Goal: Information Seeking & Learning: Get advice/opinions

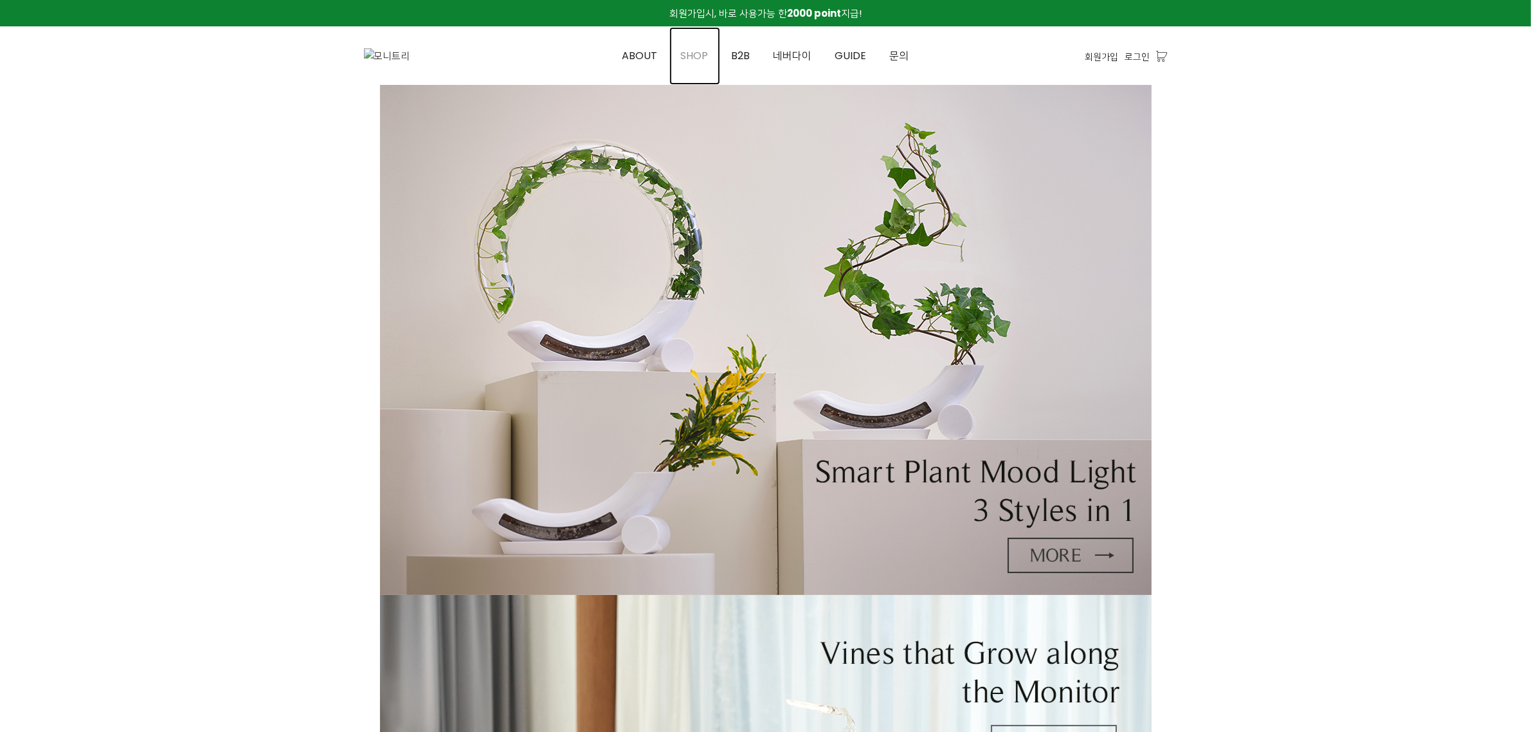
click at [695, 57] on span "SHOP" at bounding box center [695, 55] width 28 height 15
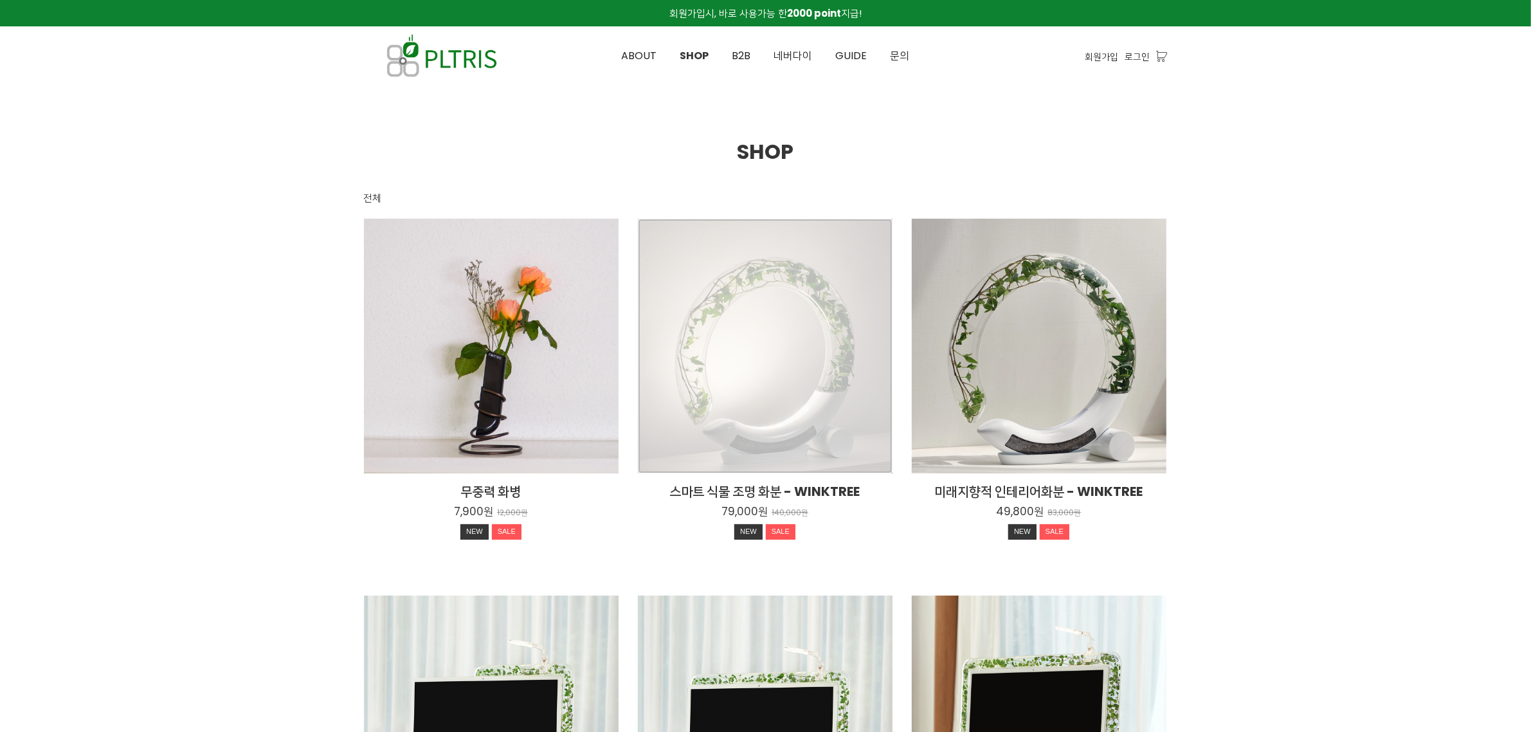
click at [793, 312] on div "스마트 식물 조명 화분 - WINKTREE 79,000원 140,000원 NEW SALE" at bounding box center [765, 346] width 255 height 255
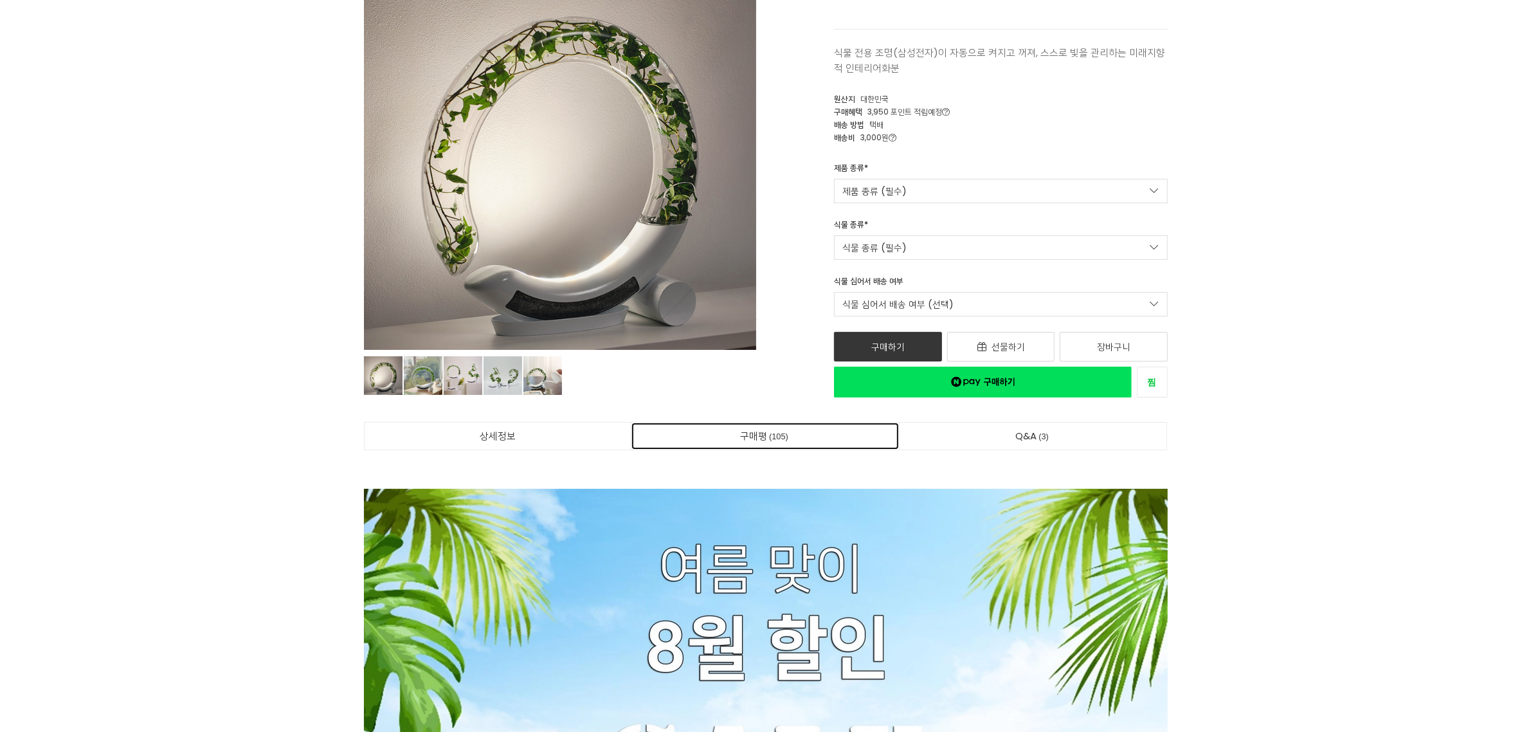
click at [767, 432] on span "105" at bounding box center [778, 435] width 23 height 13
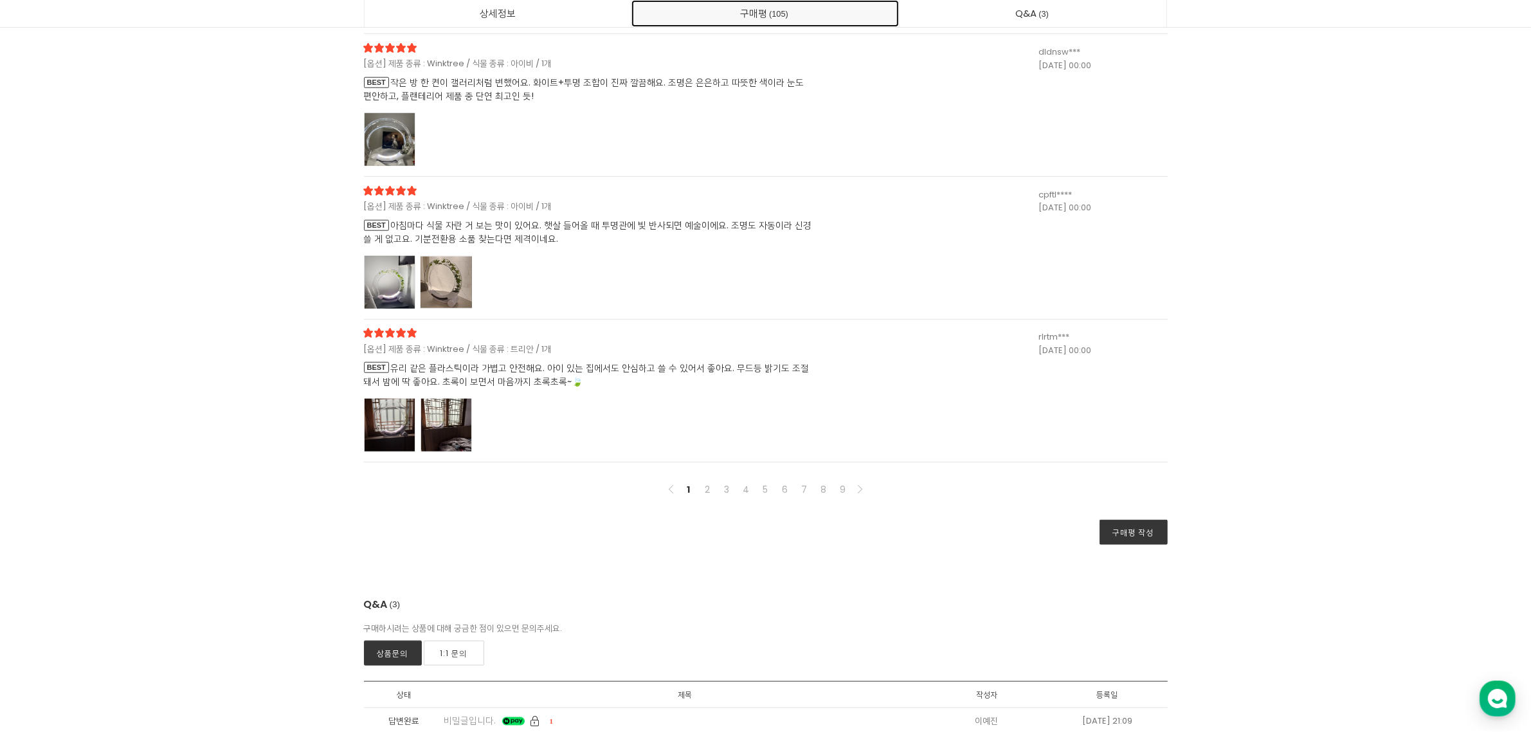
scroll to position [32292, 0]
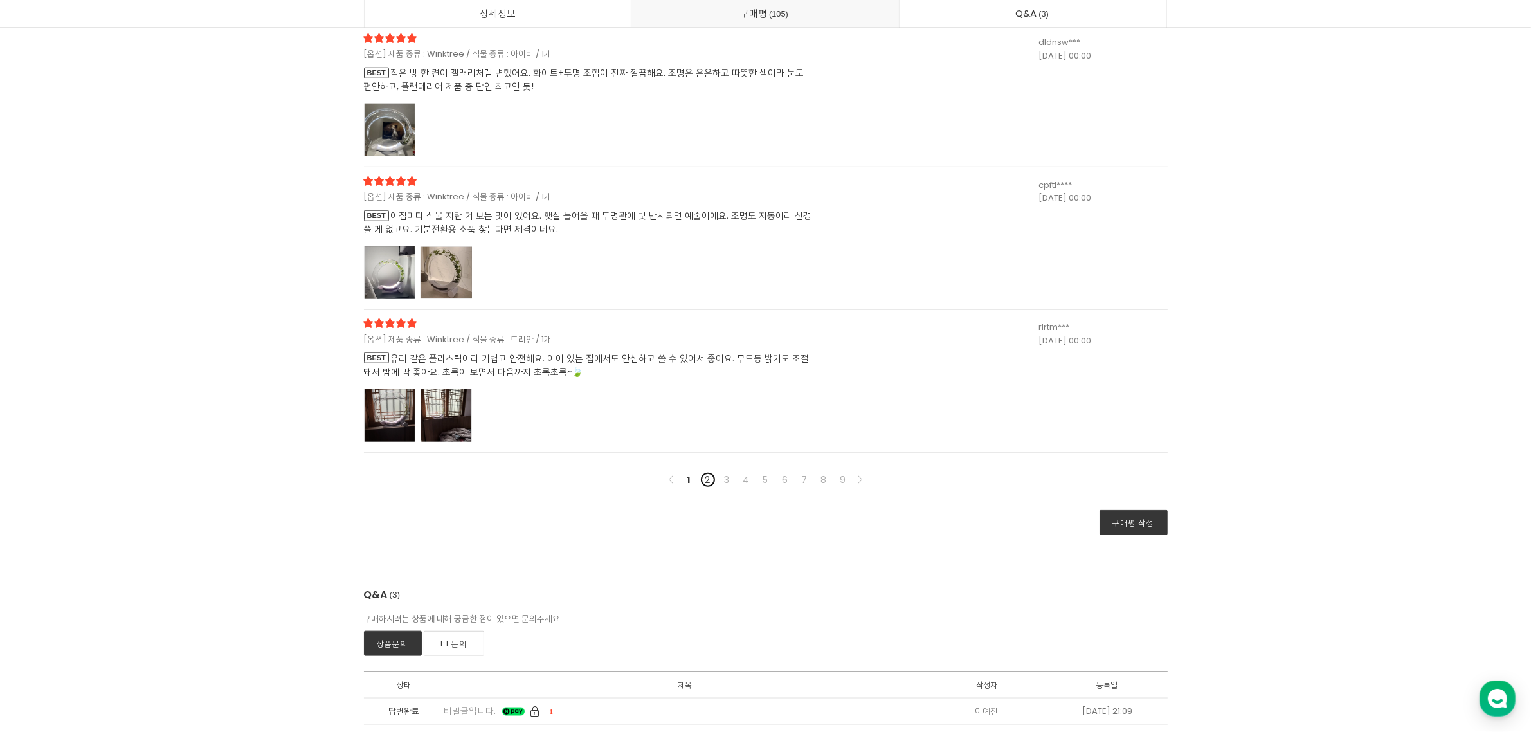
click at [707, 481] on link "2" at bounding box center [707, 479] width 15 height 15
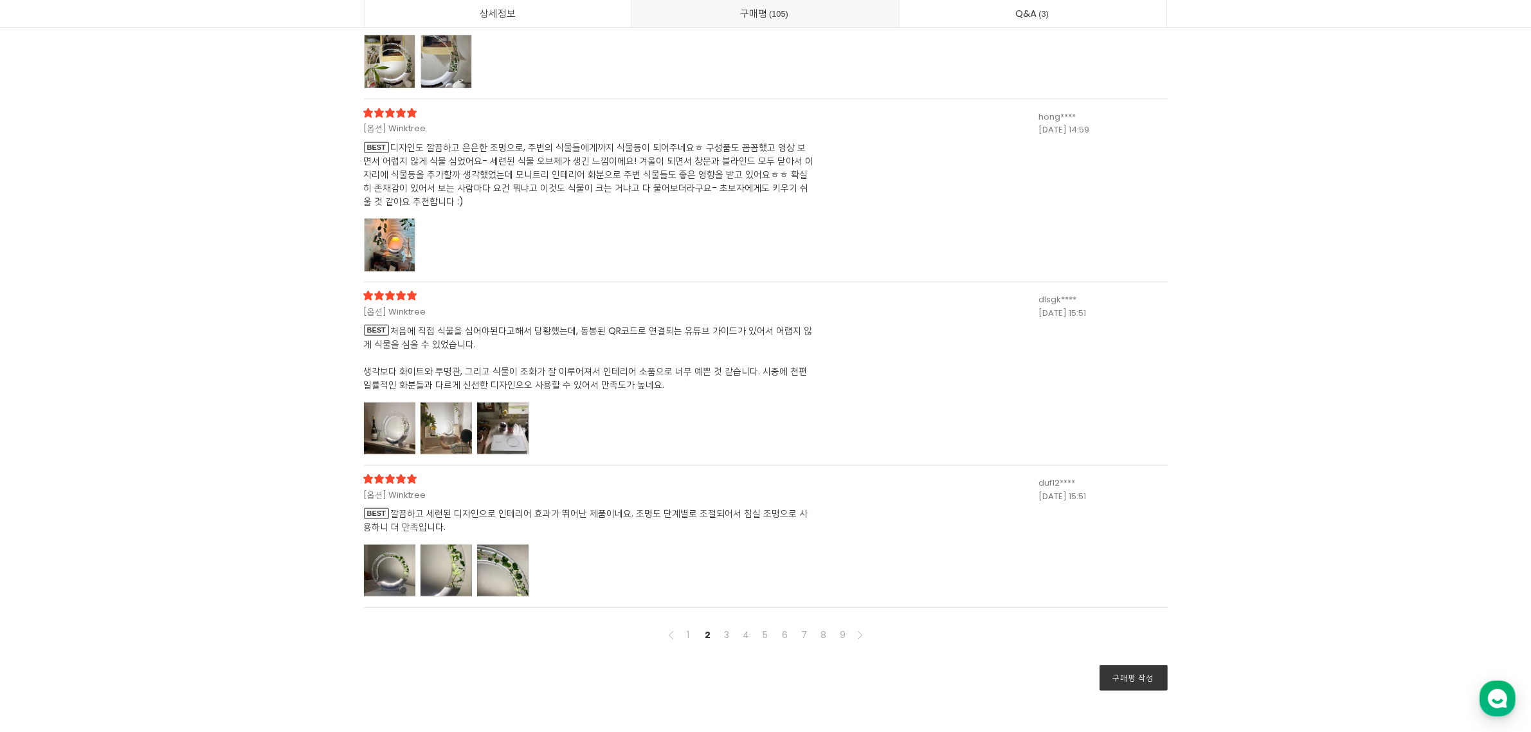
scroll to position [32420, 0]
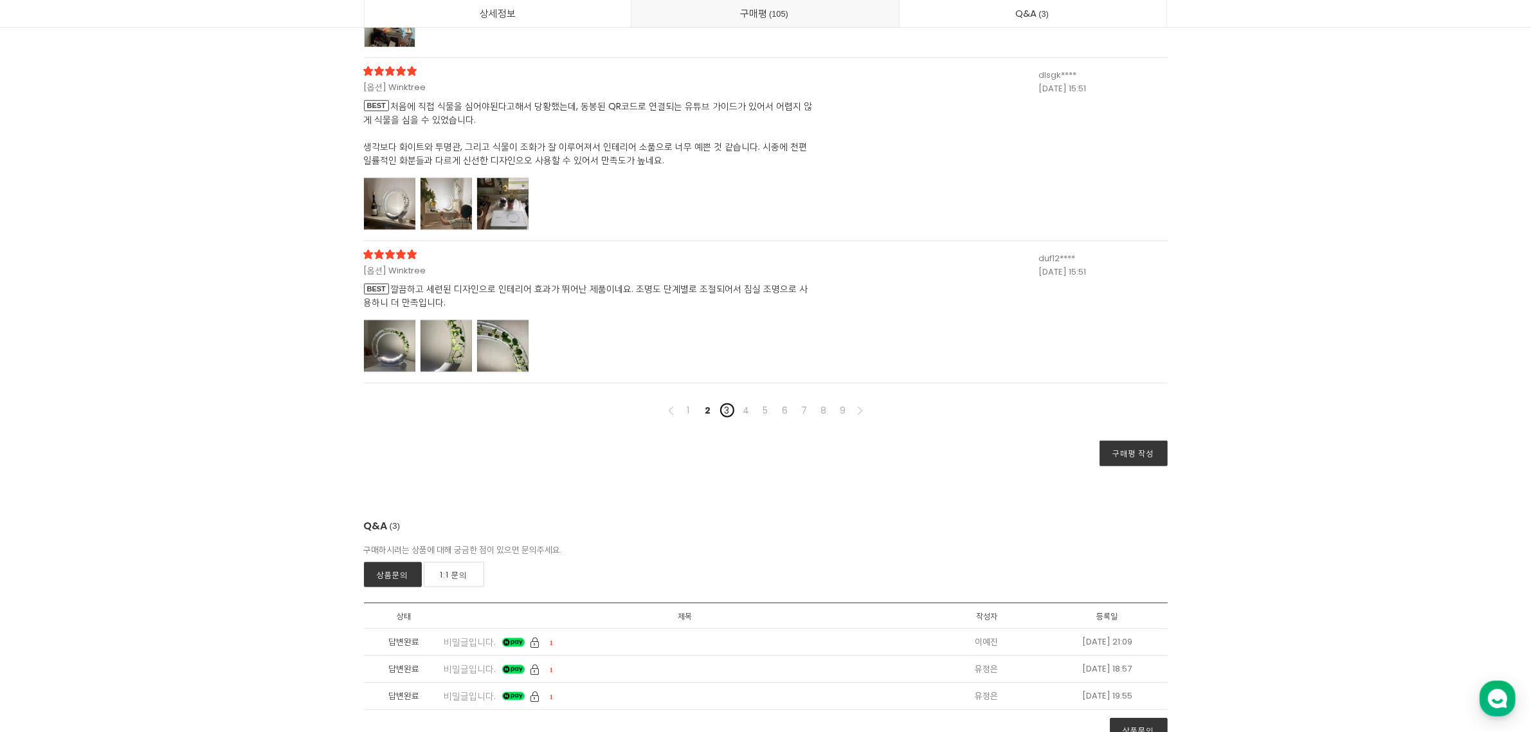
click at [723, 412] on link "3" at bounding box center [726, 409] width 15 height 15
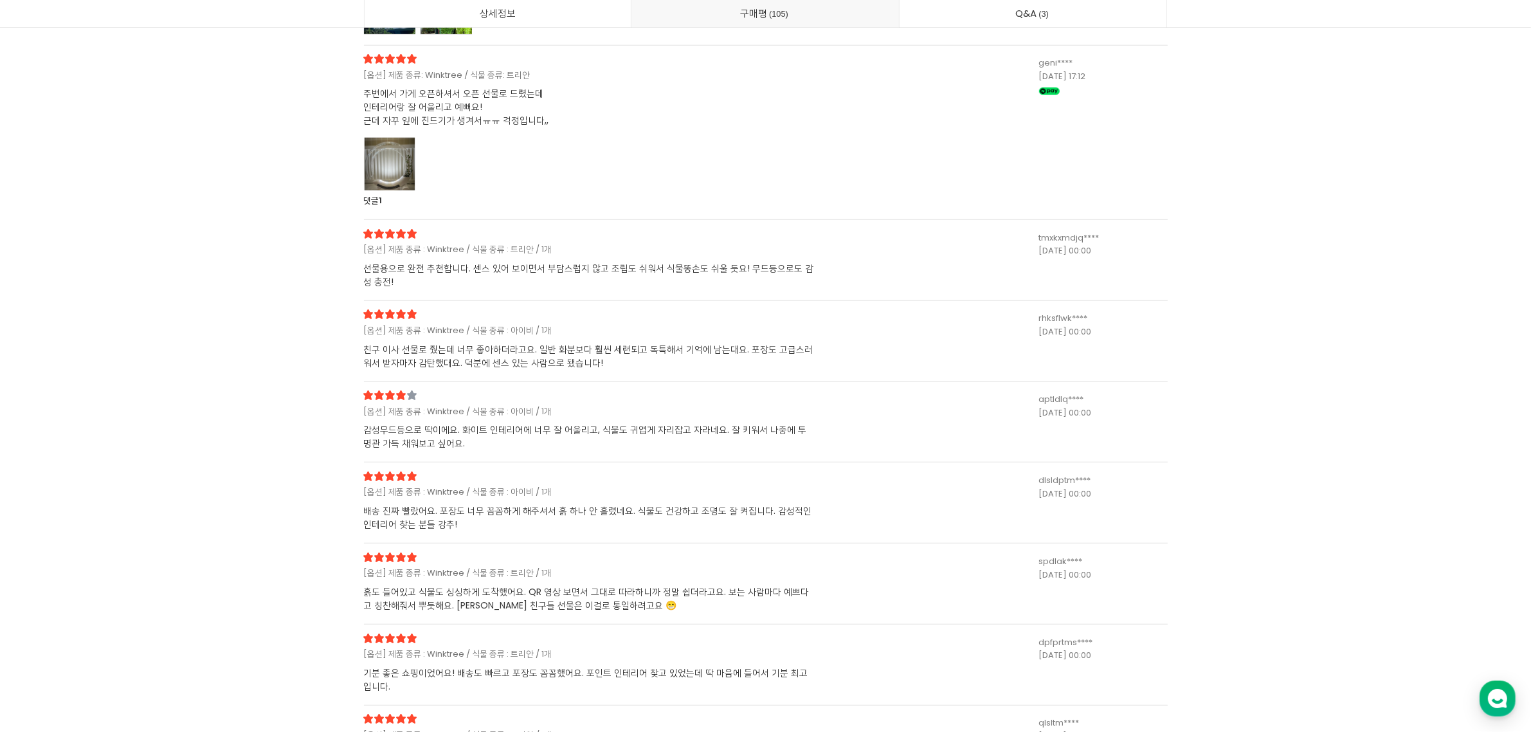
scroll to position [31697, 0]
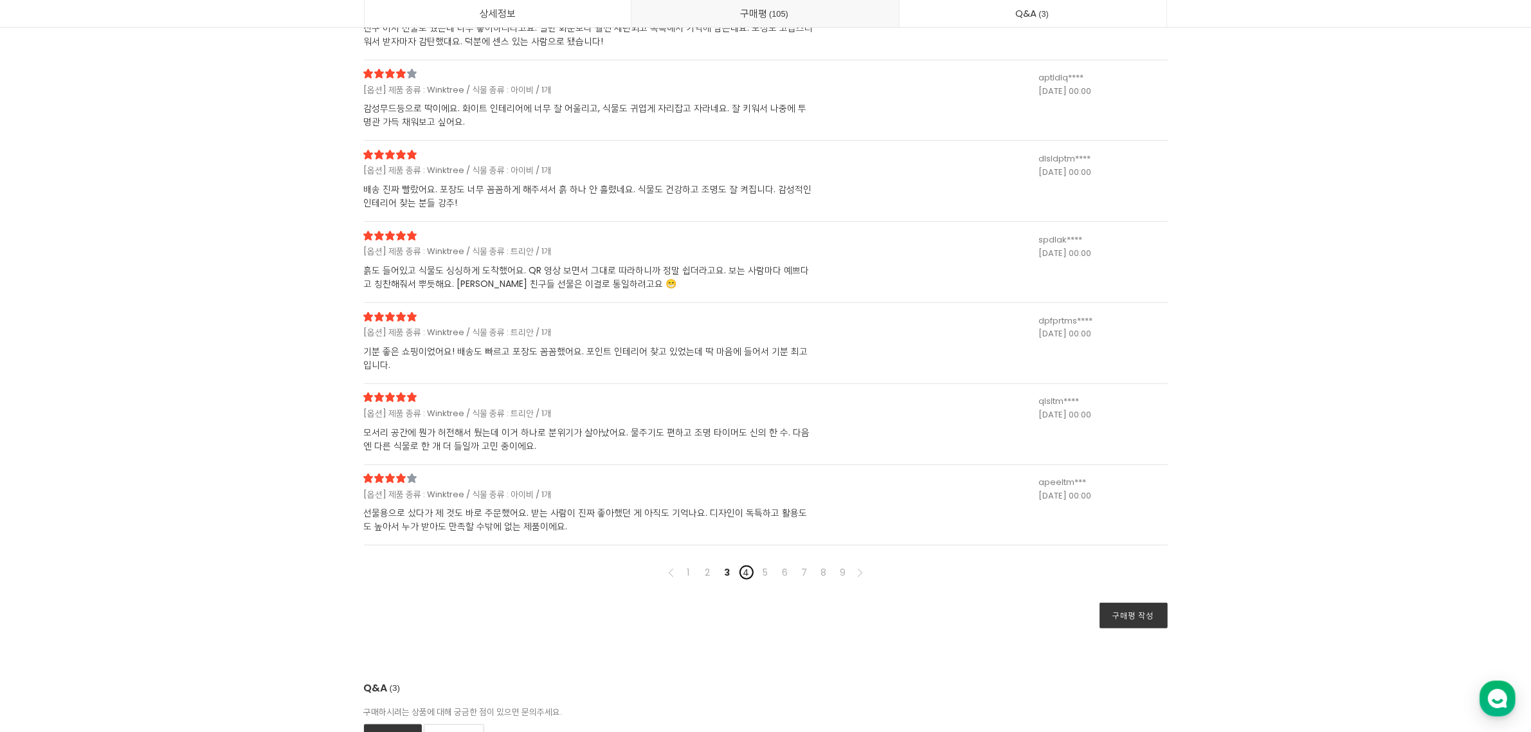
click at [742, 572] on link "4" at bounding box center [746, 571] width 15 height 15
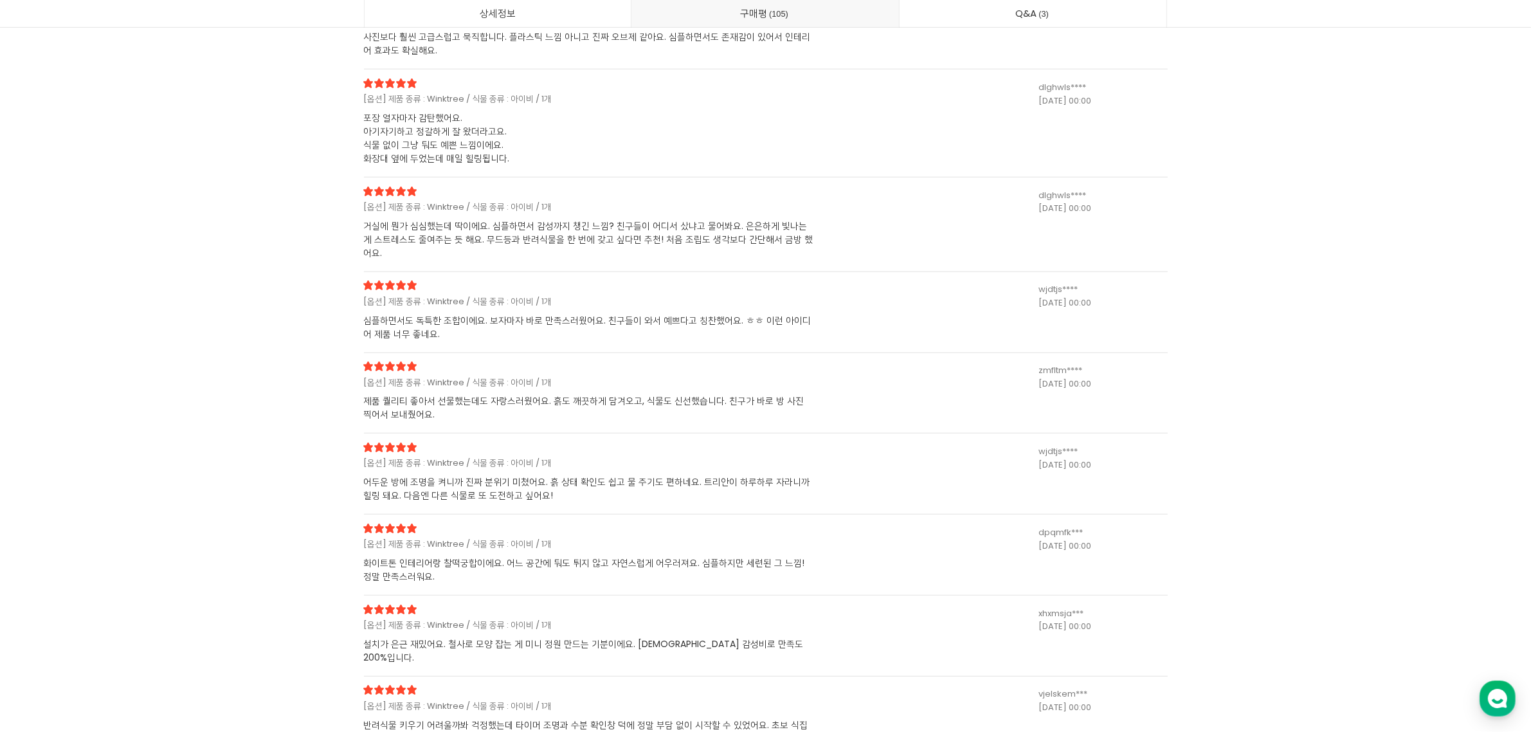
scroll to position [31456, 0]
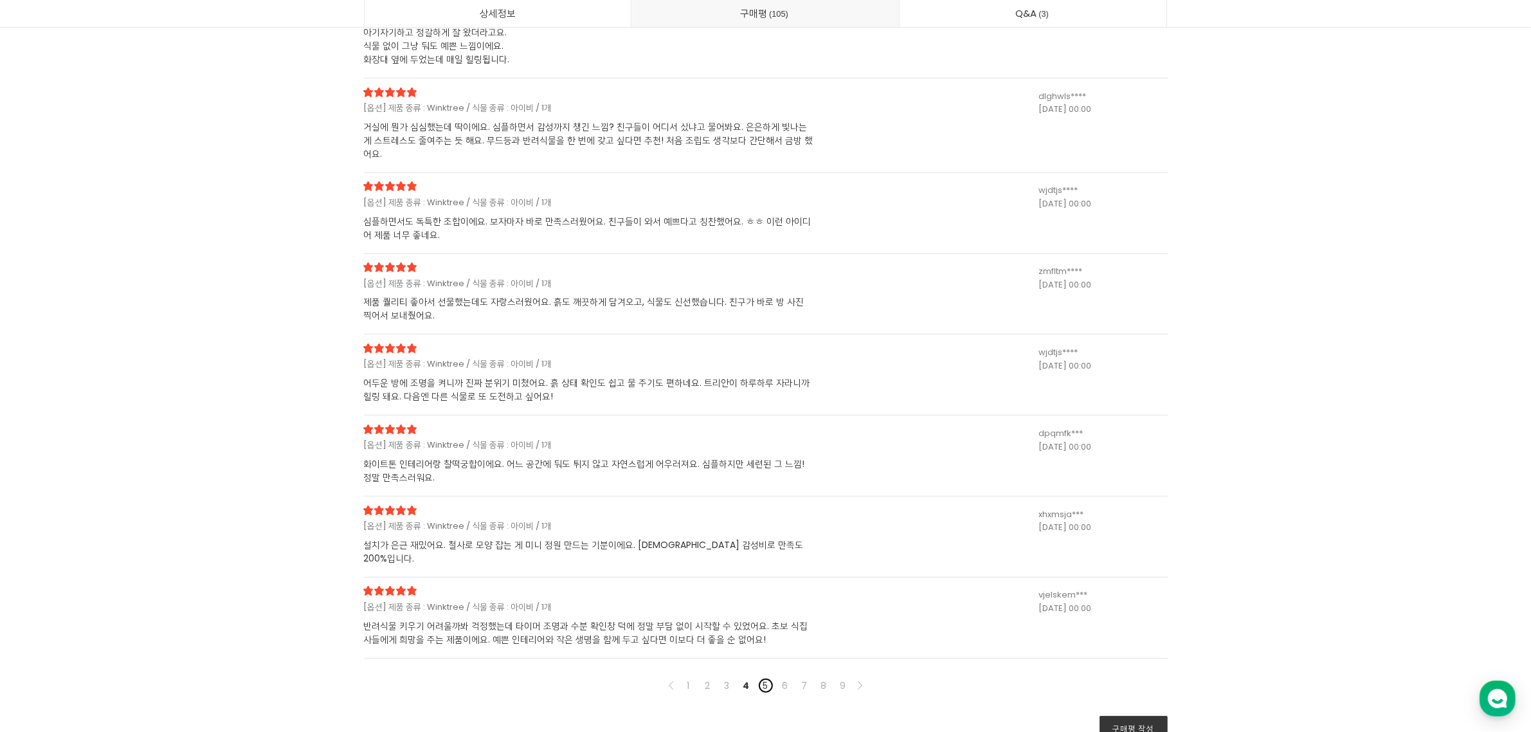
click at [764, 678] on link "5" at bounding box center [765, 685] width 15 height 15
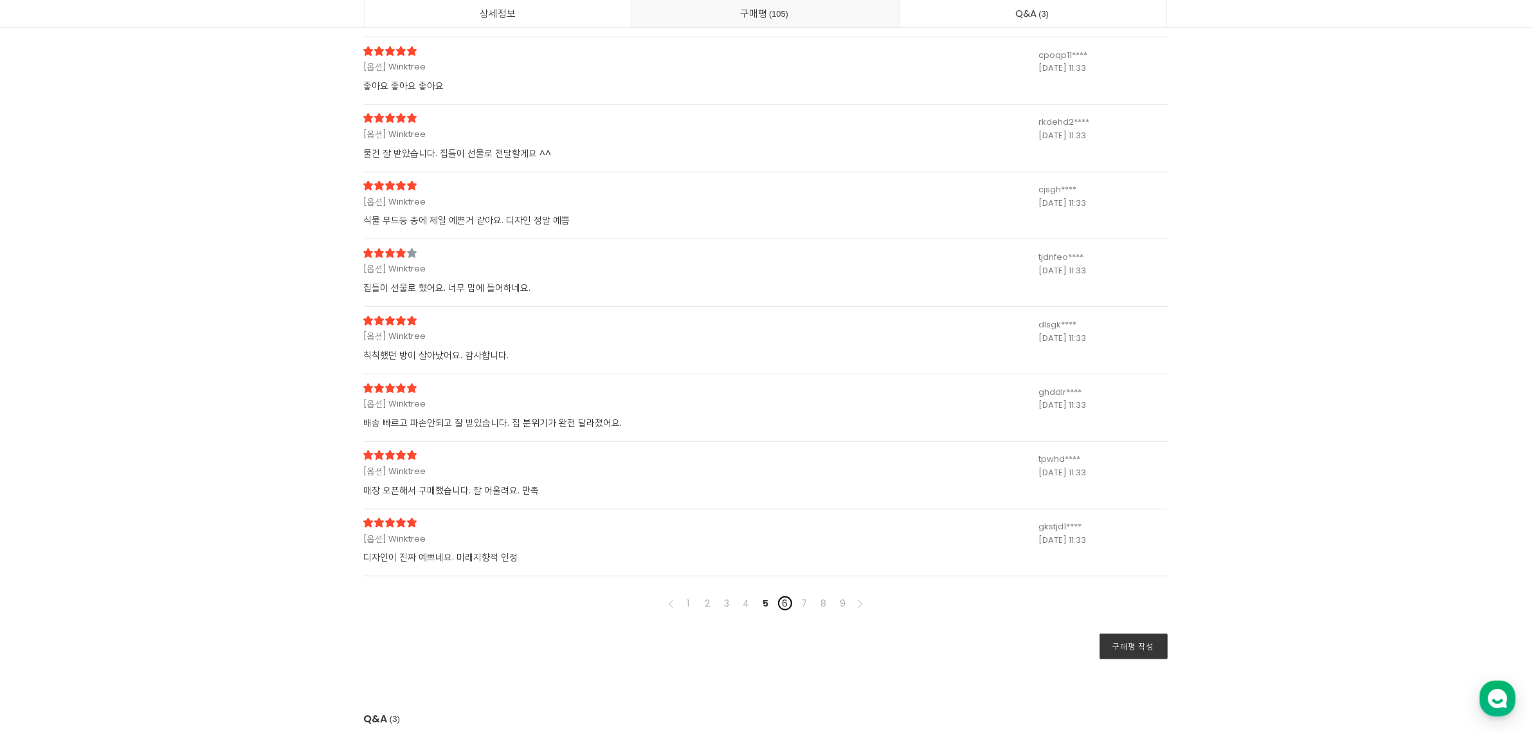
click at [782, 603] on link "6" at bounding box center [784, 602] width 15 height 15
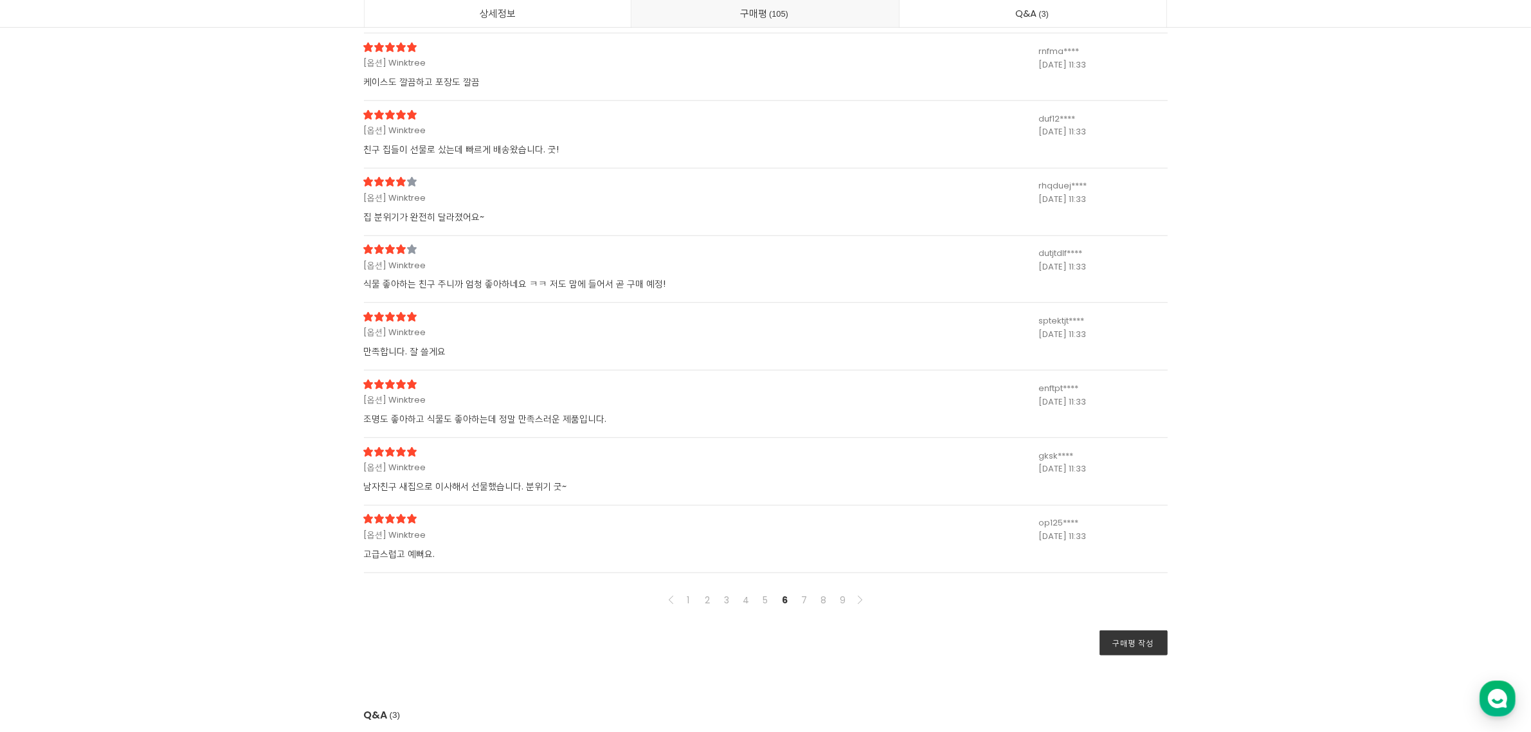
scroll to position [31375, 0]
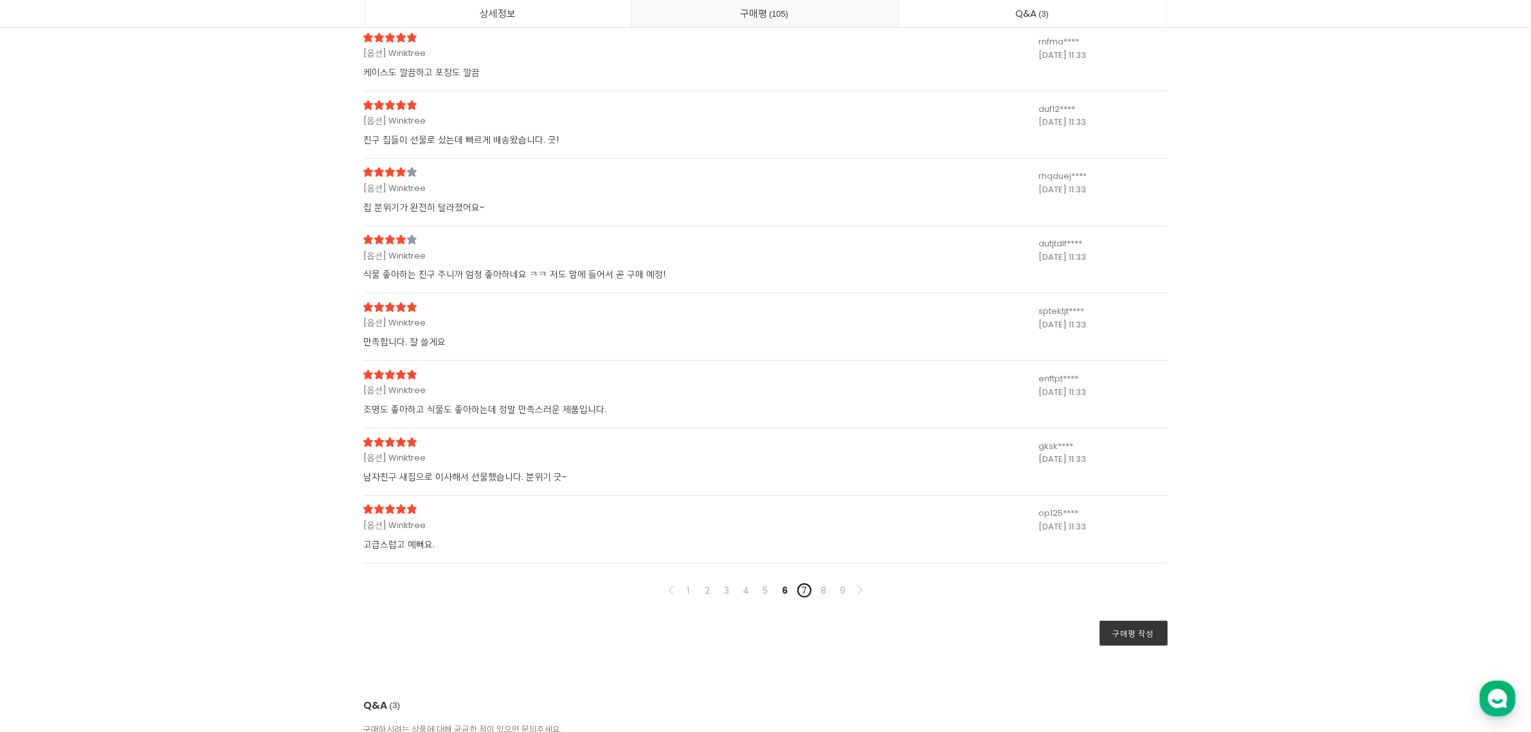
click at [804, 590] on link "7" at bounding box center [803, 589] width 15 height 15
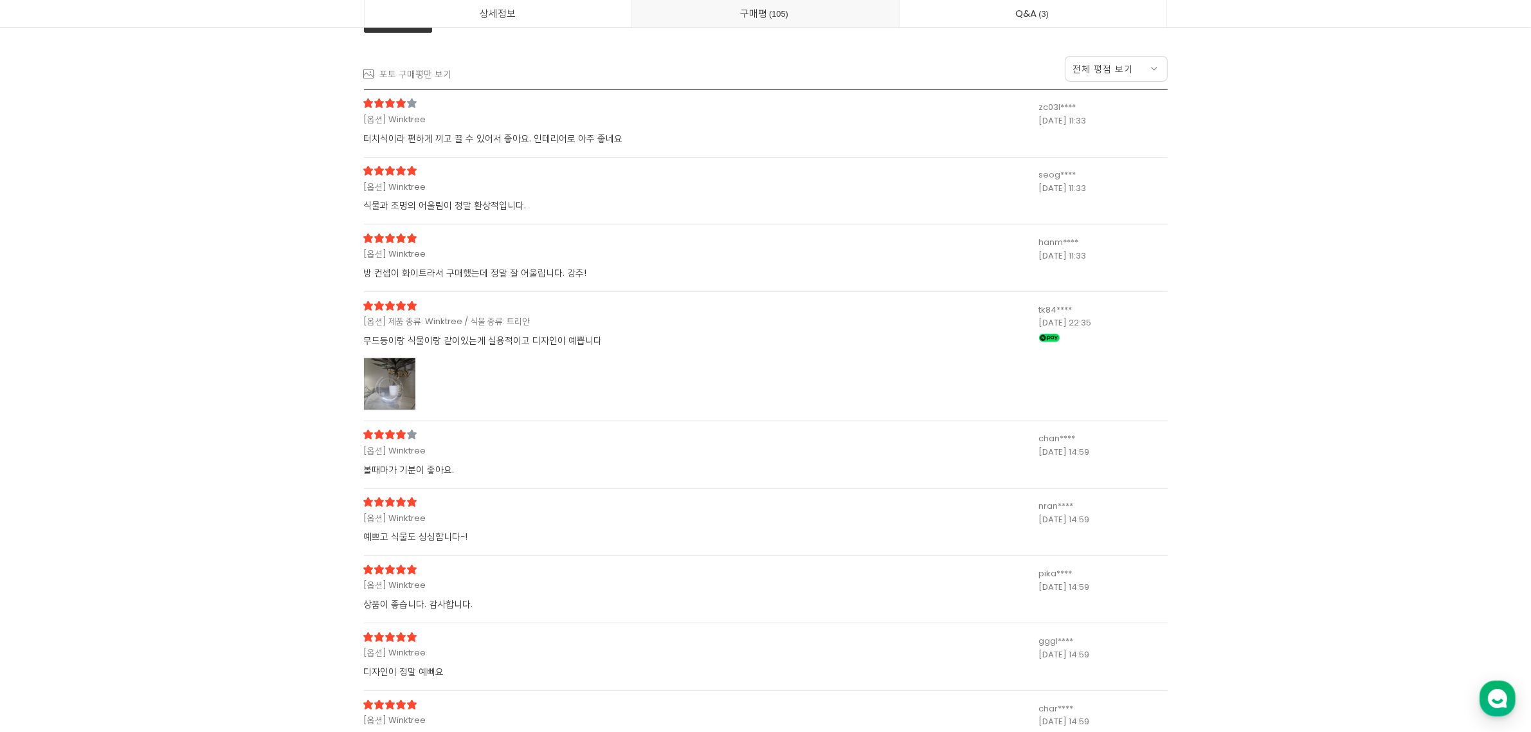
scroll to position [31214, 0]
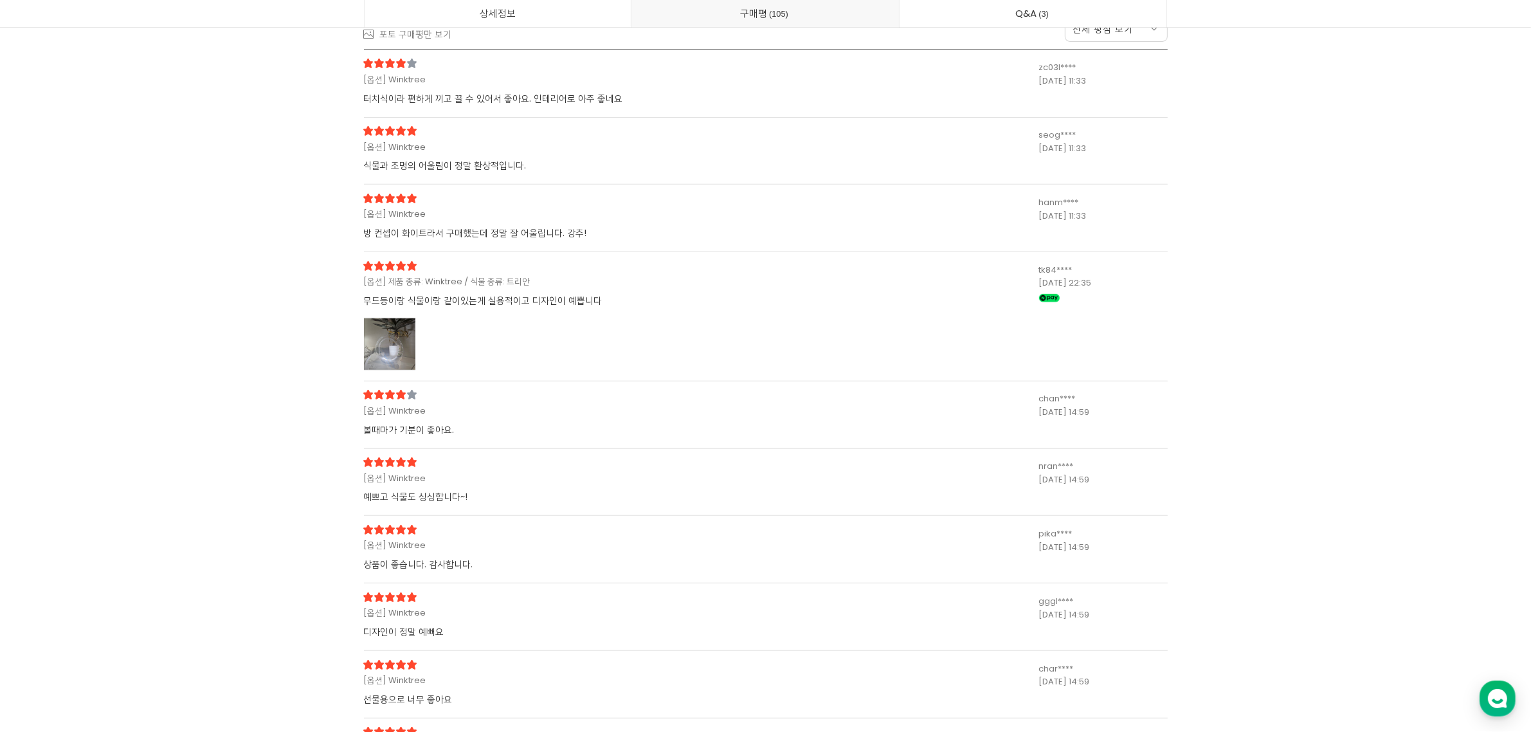
click at [657, 352] on div at bounding box center [589, 343] width 450 height 51
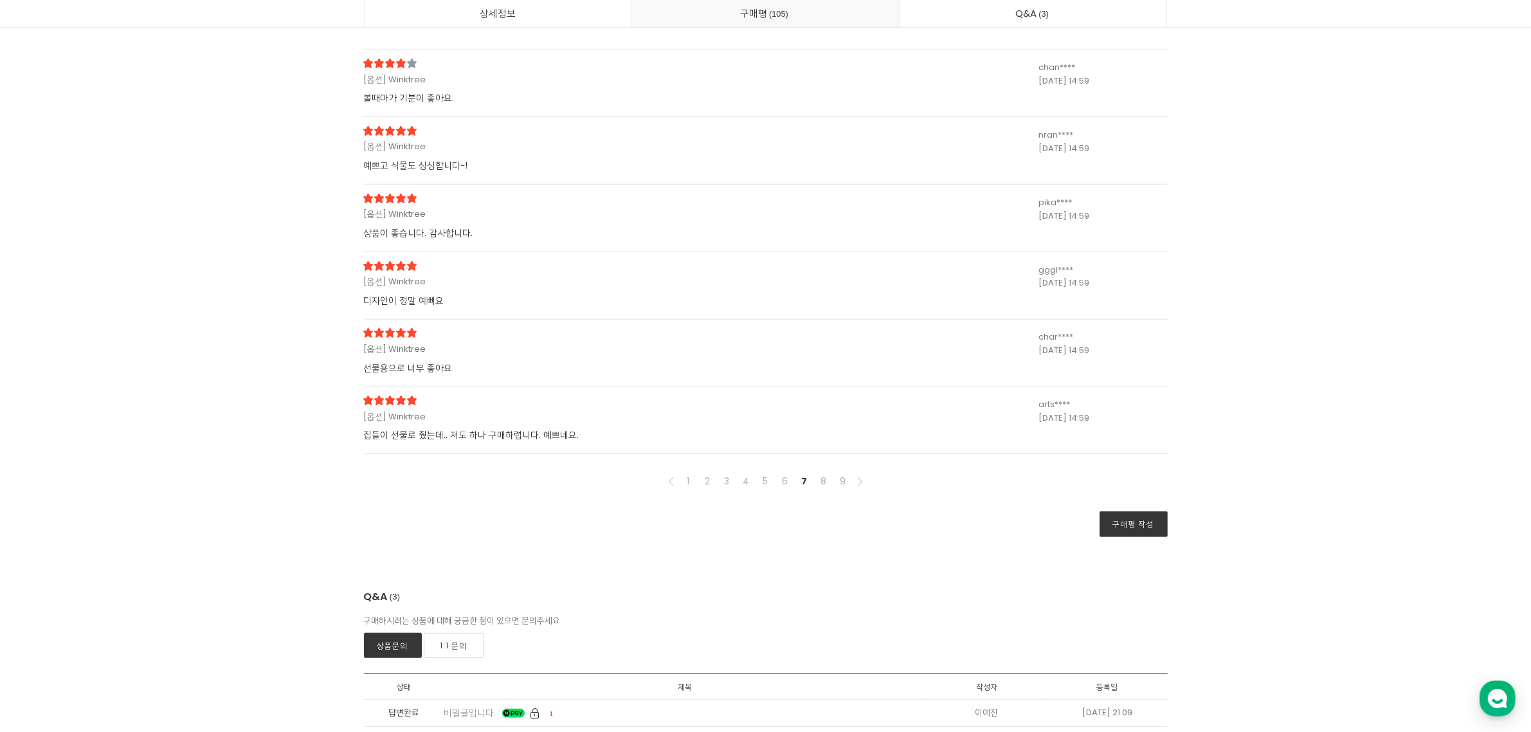
scroll to position [32098, 0]
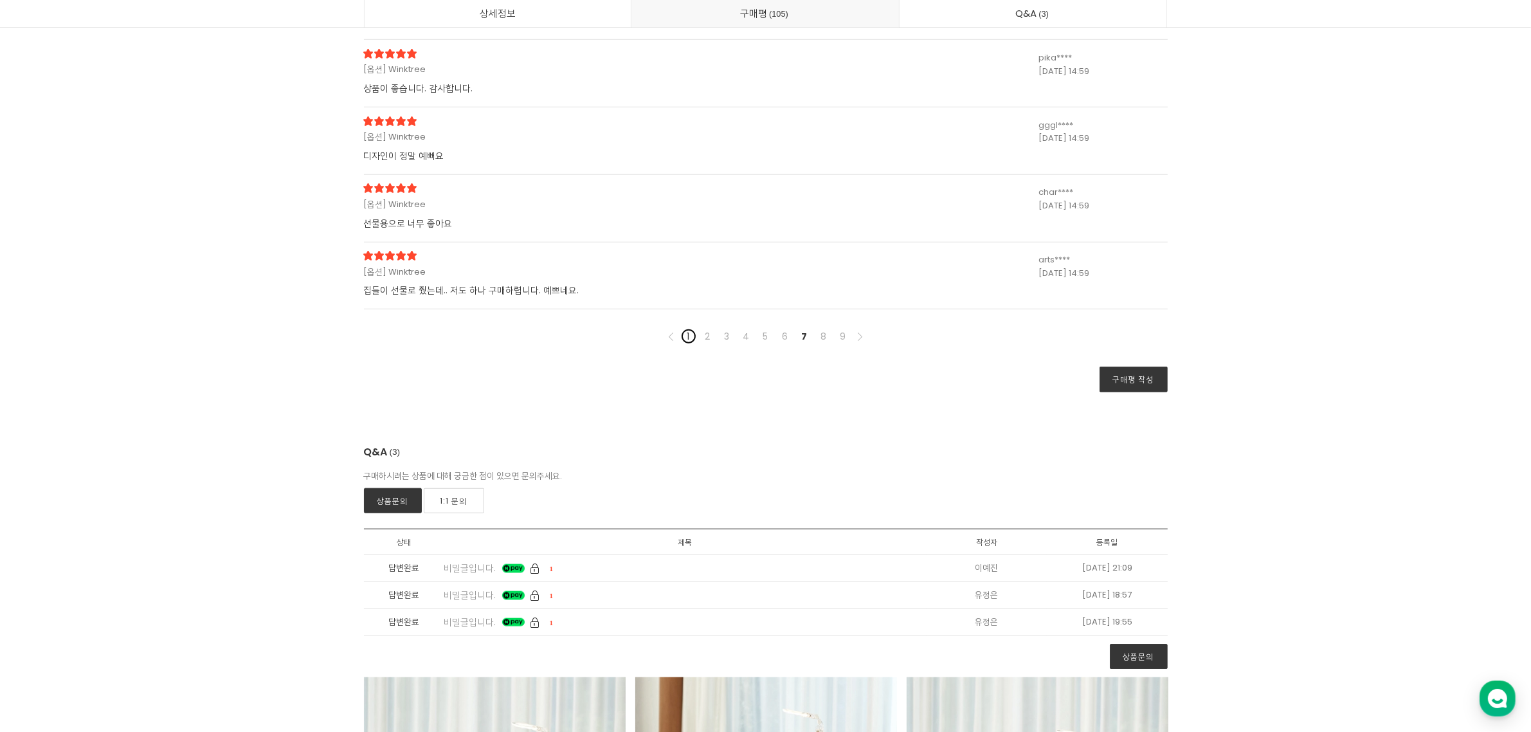
click at [688, 341] on link "1" at bounding box center [688, 335] width 15 height 15
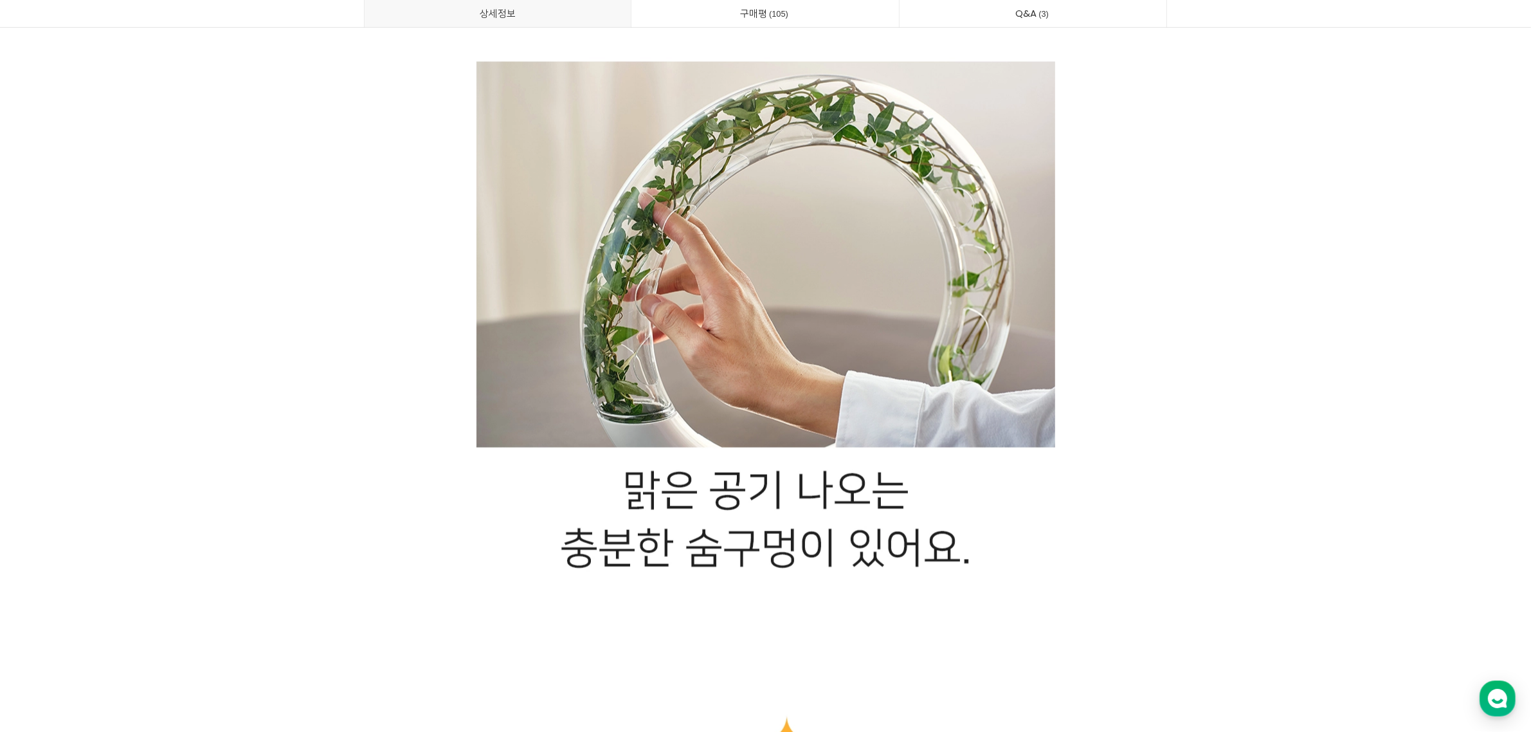
scroll to position [20669, 0]
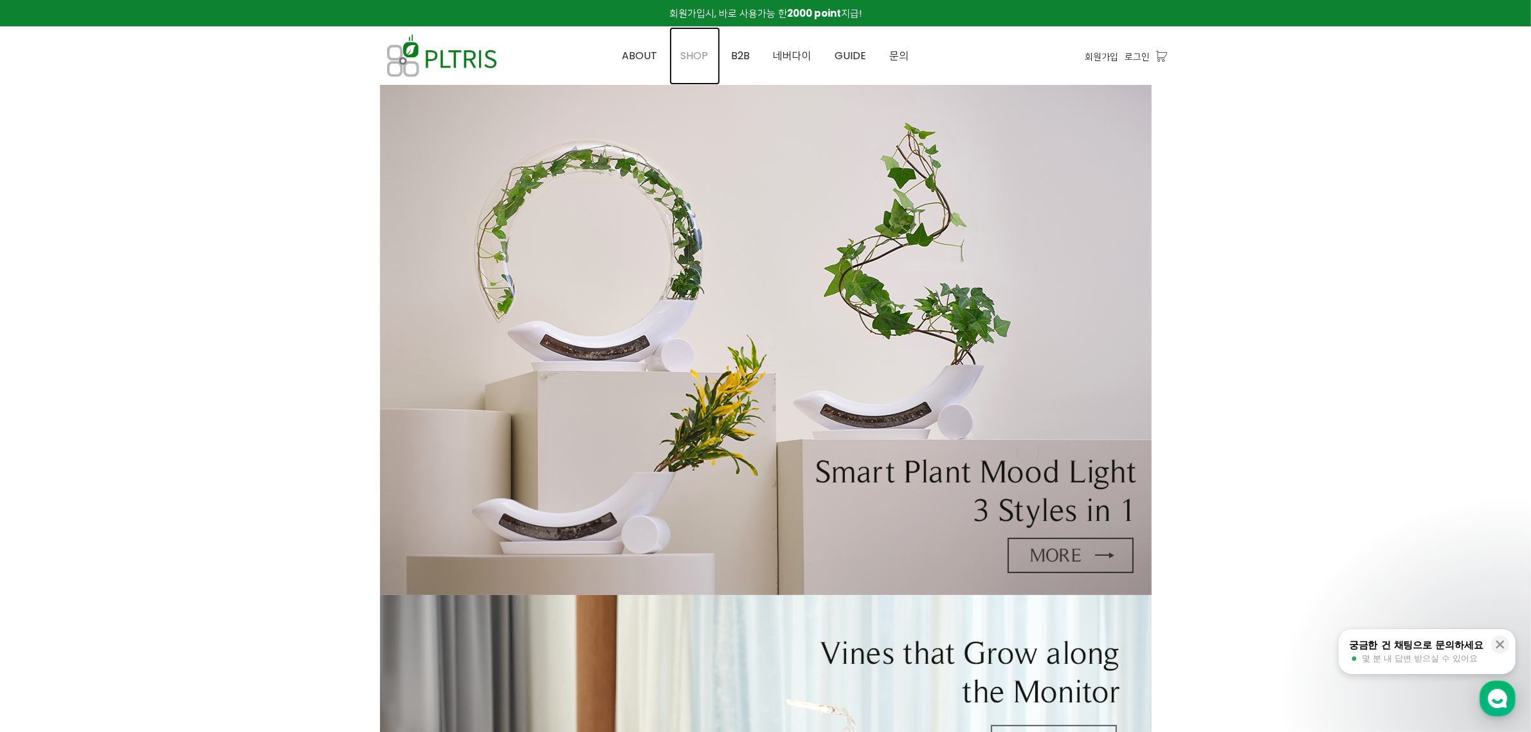
click at [695, 58] on span "SHOP" at bounding box center [695, 55] width 28 height 15
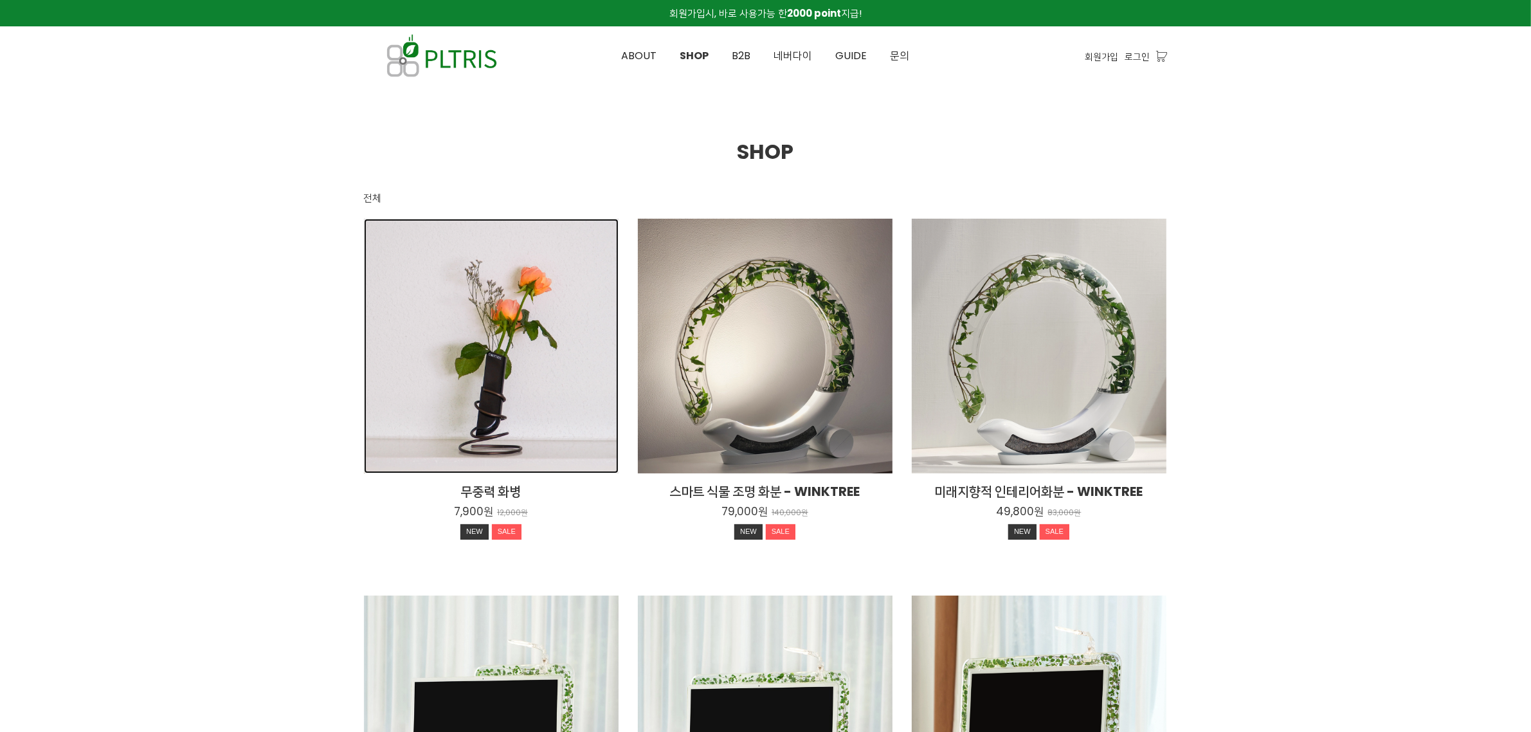
click at [474, 302] on div "무중력 화병 7,900원 12,000원 NEW SALE" at bounding box center [491, 346] width 255 height 255
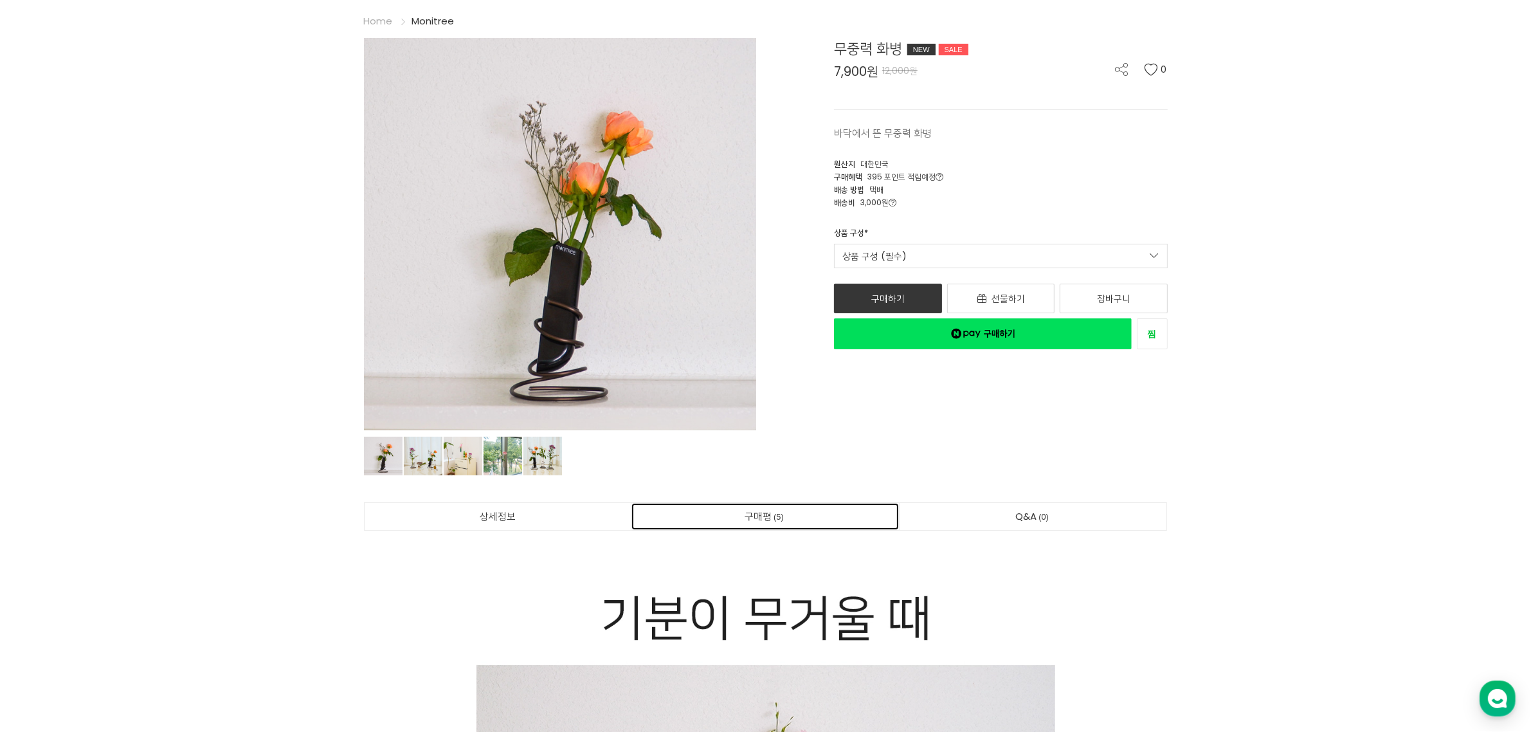
click at [766, 512] on link "구매평 5" at bounding box center [764, 516] width 267 height 27
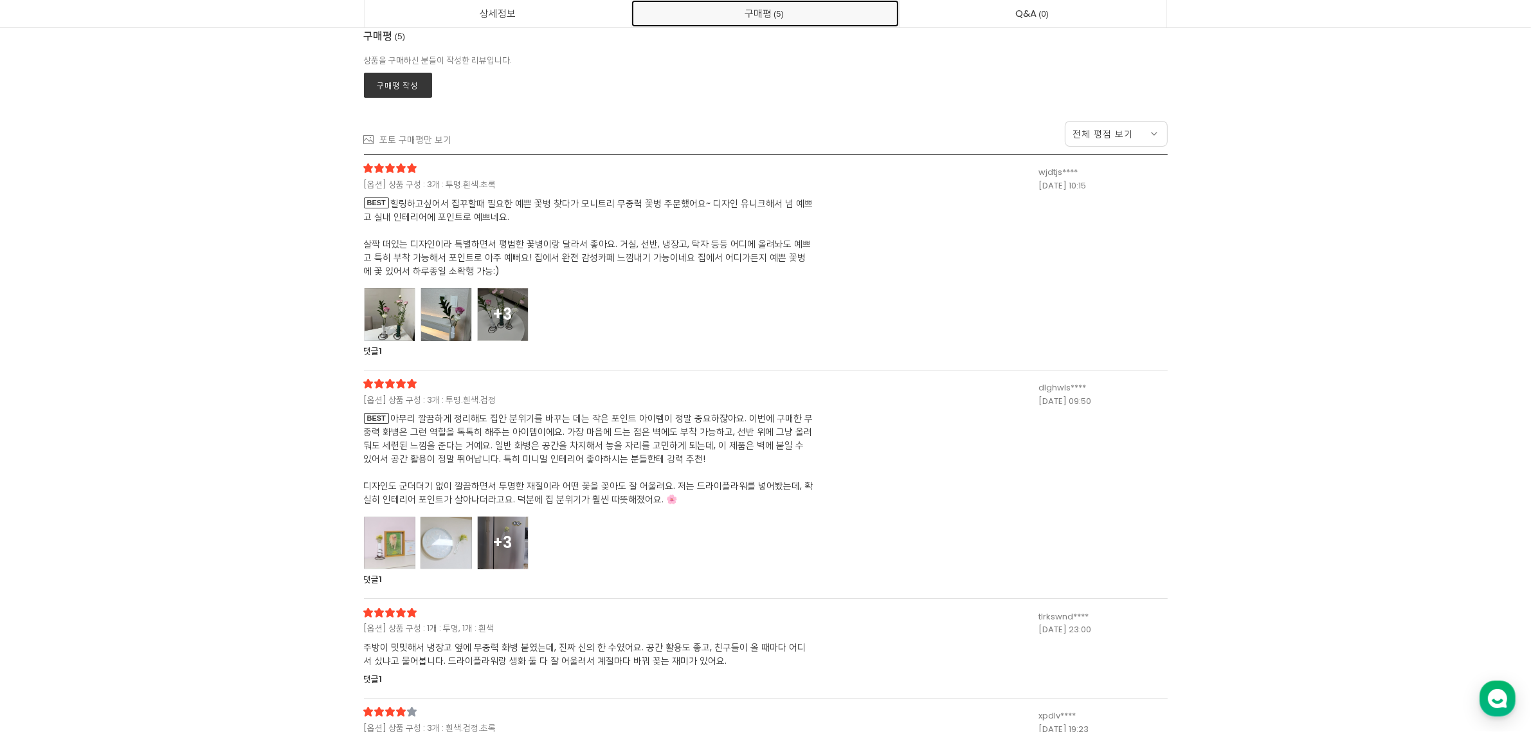
scroll to position [12033, 0]
click at [694, 246] on span "BEST 힐링하고싶어서 집꾸할때 필요한 예쁜 꽃병 찾다가 모니트리 무중력 꽃병 주문했어요~ 디자인 유니크해서 넘 예쁘고 실내 인테리어에 포인트…" at bounding box center [589, 237] width 450 height 81
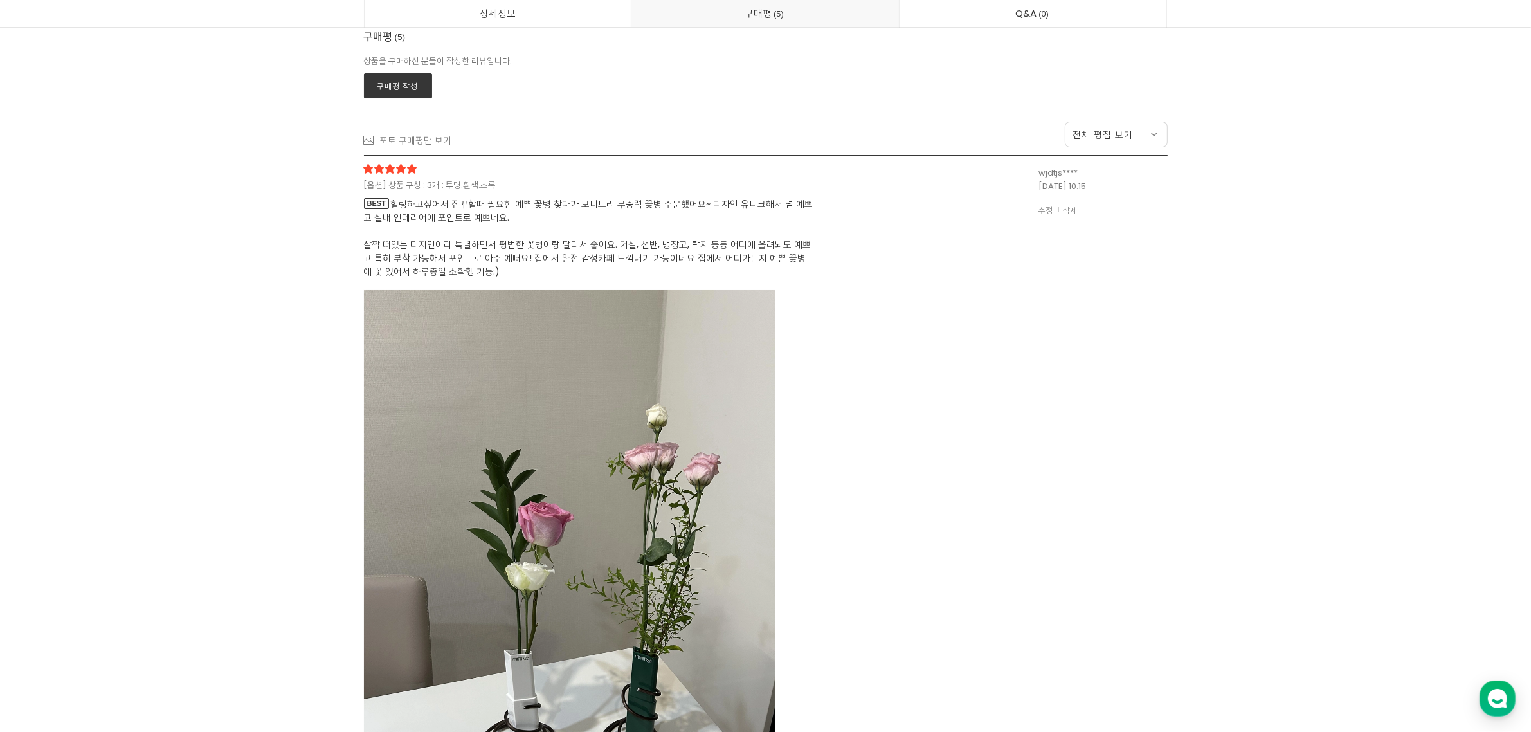
click at [563, 213] on span "BEST 힐링하고싶어서 집꾸할때 필요한 예쁜 꽃병 찾다가 모니트리 무중력 꽃병 주문했어요~ 디자인 유니크해서 넘 예쁘고 실내 인테리어에 포인트…" at bounding box center [589, 237] width 450 height 81
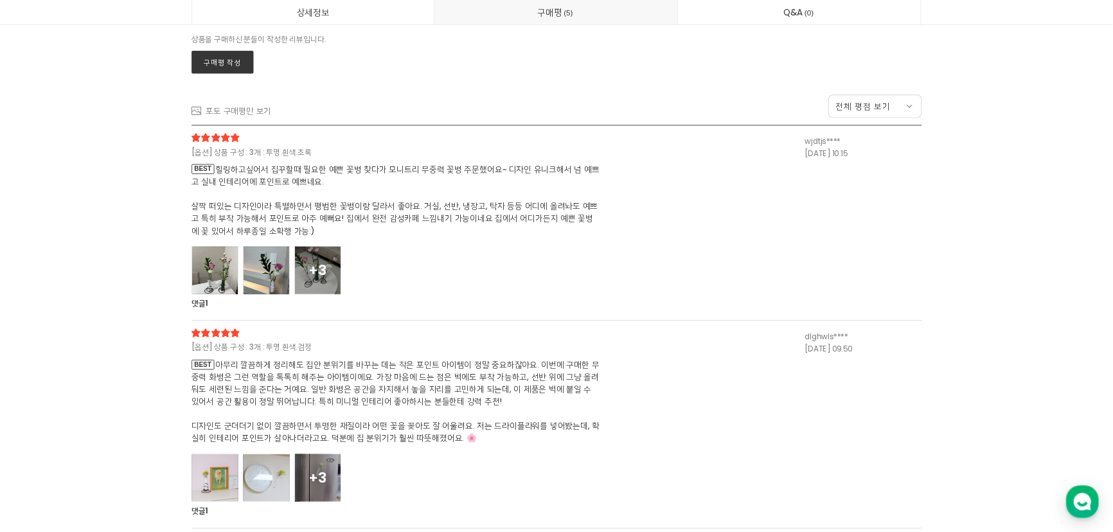
scroll to position [12058, 0]
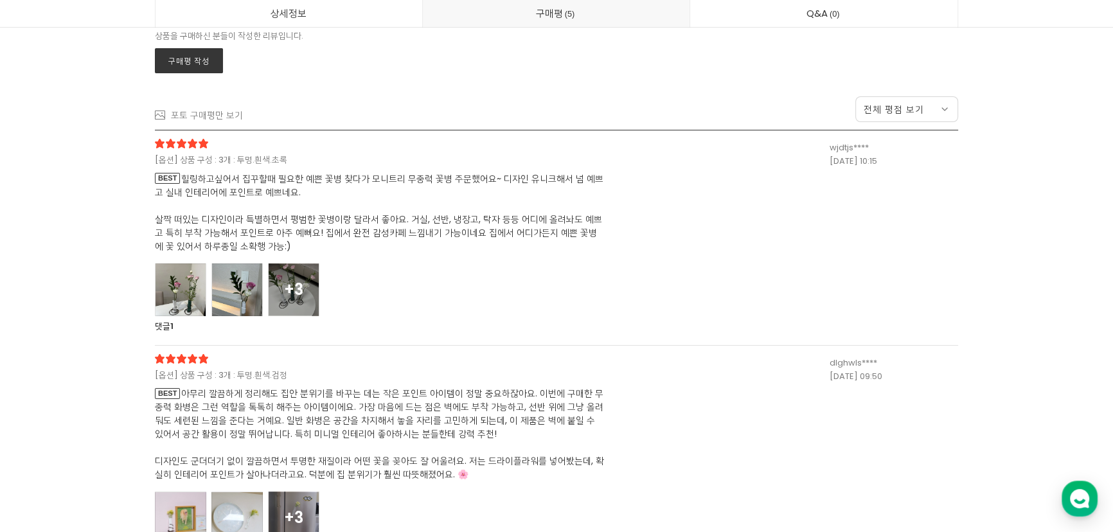
drag, startPoint x: 1457, startPoint y: 3, endPoint x: 565, endPoint y: 201, distance: 913.8
click at [565, 201] on span "BEST 힐링하고싶어서 집꾸할때 필요한 예쁜 꽃병 찾다가 모니트리 무중력 꽃병 주문했어요~ 디자인 유니크해서 넘 예쁘고 실내 인테리어에 포인트…" at bounding box center [380, 212] width 450 height 81
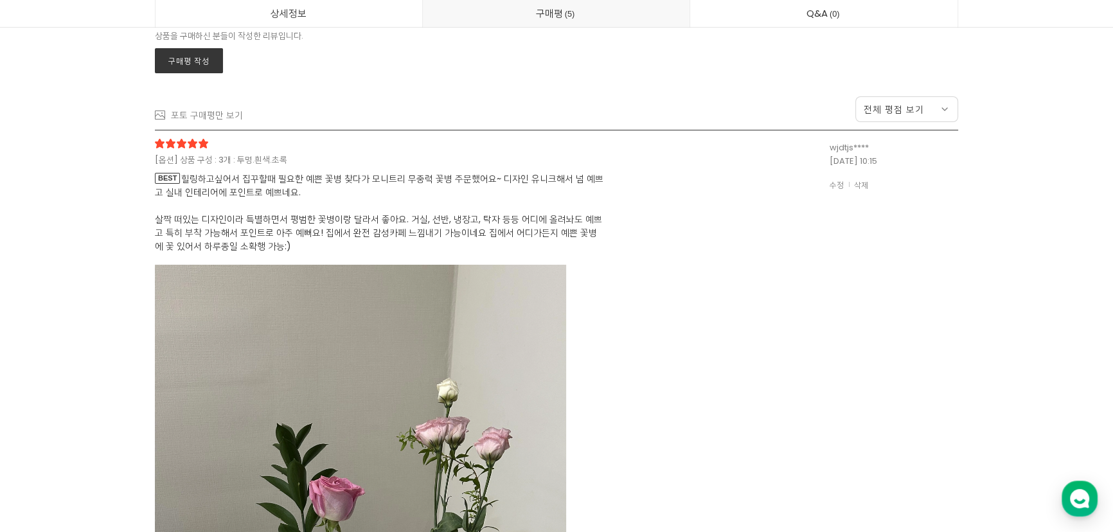
click at [568, 212] on span "BEST 힐링하고싶어서 집꾸할때 필요한 예쁜 꽃병 찾다가 모니트리 무중력 꽃병 주문했어요~ 디자인 유니크해서 넘 예쁘고 실내 인테리어에 포인트…" at bounding box center [380, 212] width 450 height 81
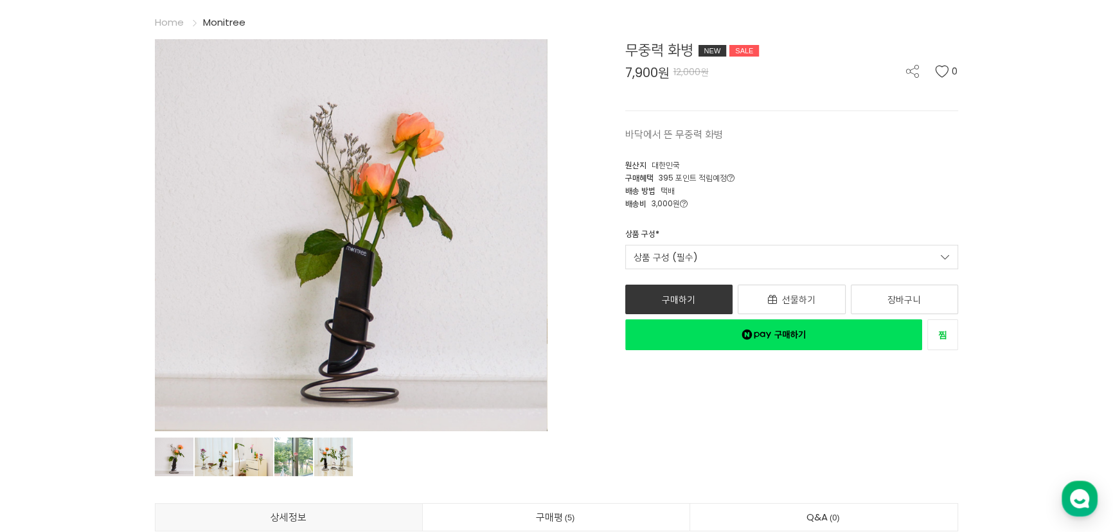
scroll to position [175, 0]
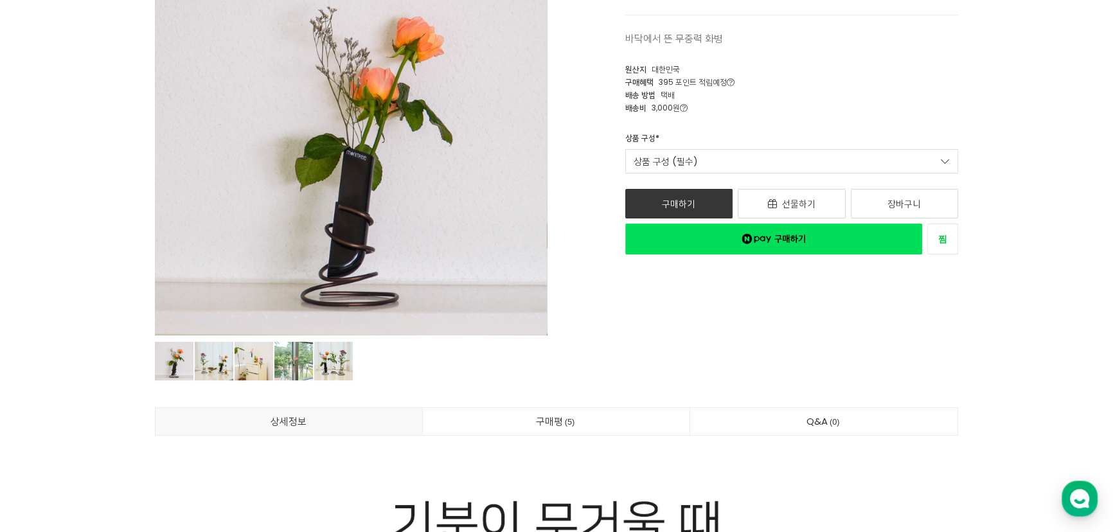
click at [784, 137] on div "상품 구성 * 상품 구성 (필수) 1개 : 투명 7,900원 1개 : 흰색 7,900원 1개 : 검정 7,900원 1개 : 초록 7,900원 …" at bounding box center [792, 152] width 353 height 41
click at [784, 154] on link "상품 구성 (필수)" at bounding box center [792, 161] width 334 height 24
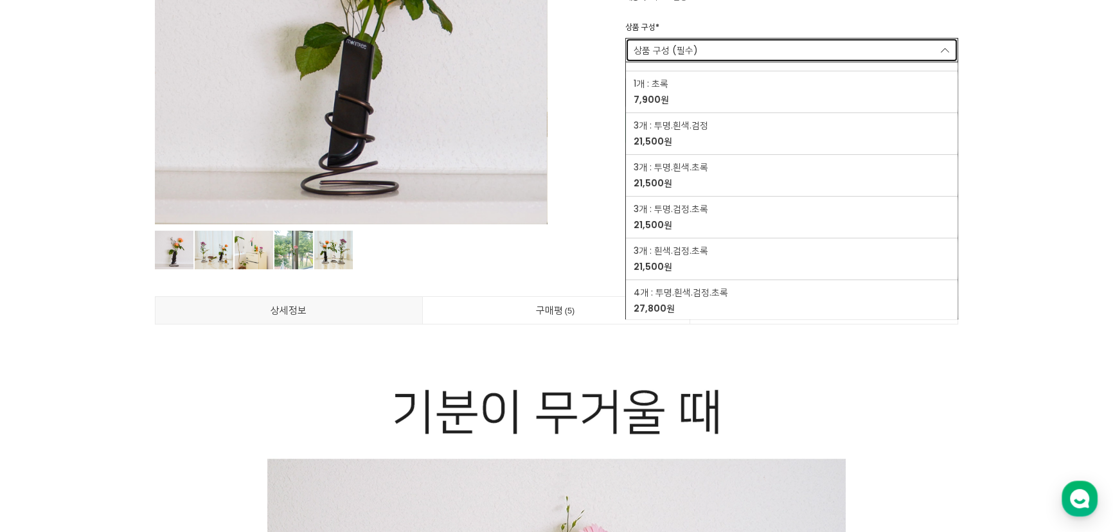
scroll to position [350, 0]
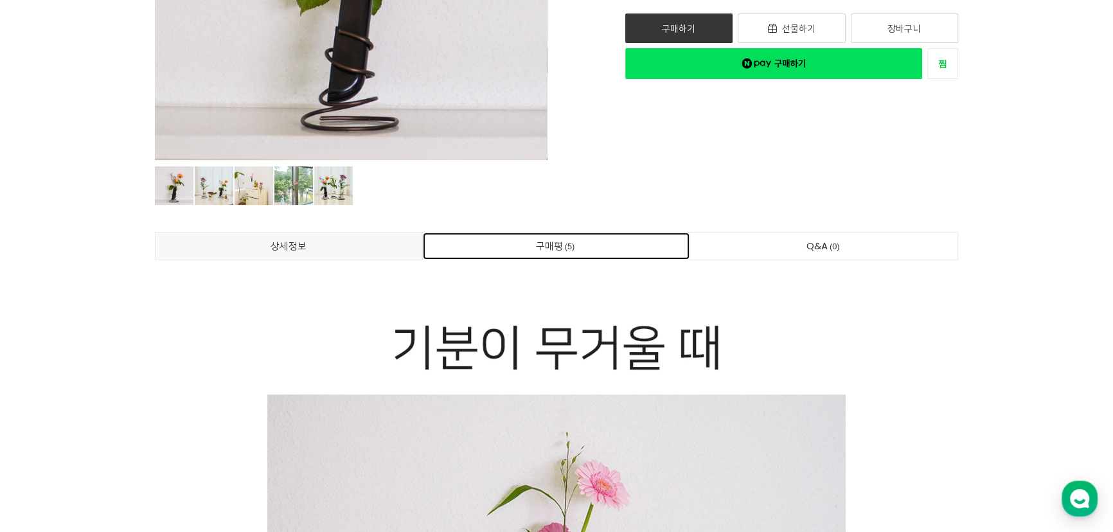
click at [609, 237] on link "구매평 5" at bounding box center [556, 246] width 267 height 27
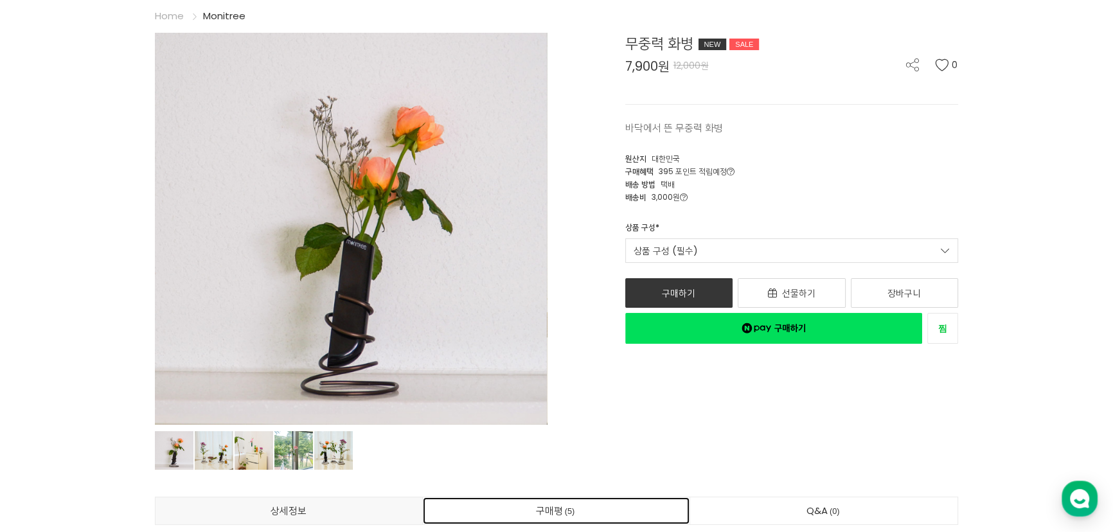
scroll to position [175, 0]
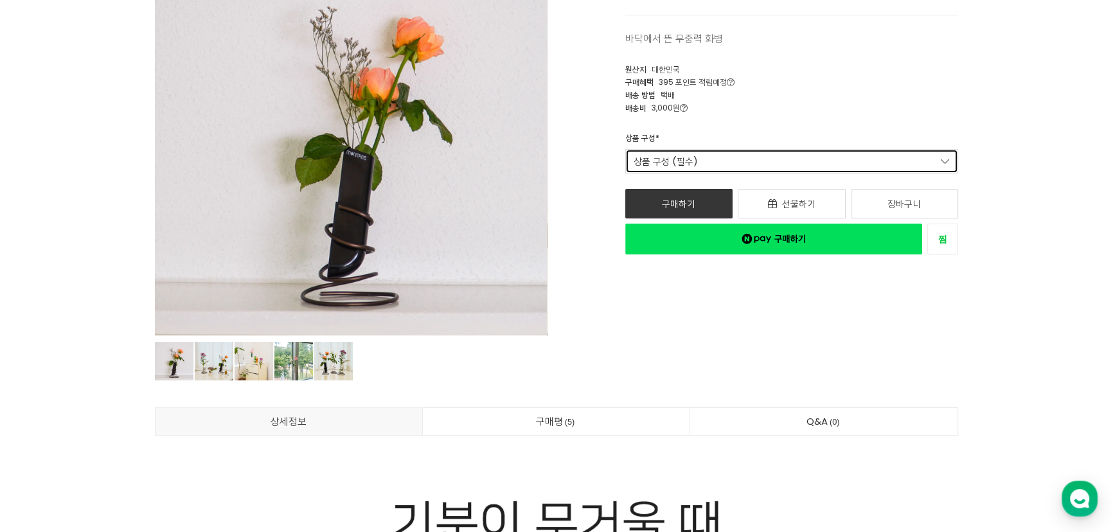
click at [766, 156] on link "상품 구성 (필수)" at bounding box center [792, 161] width 334 height 24
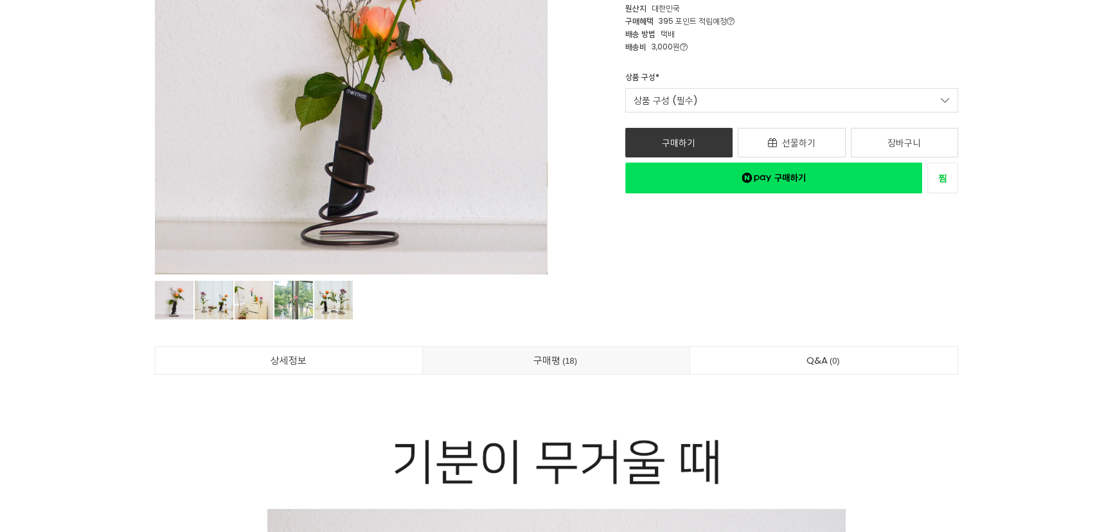
scroll to position [292, 0]
